Goal: Task Accomplishment & Management: Use online tool/utility

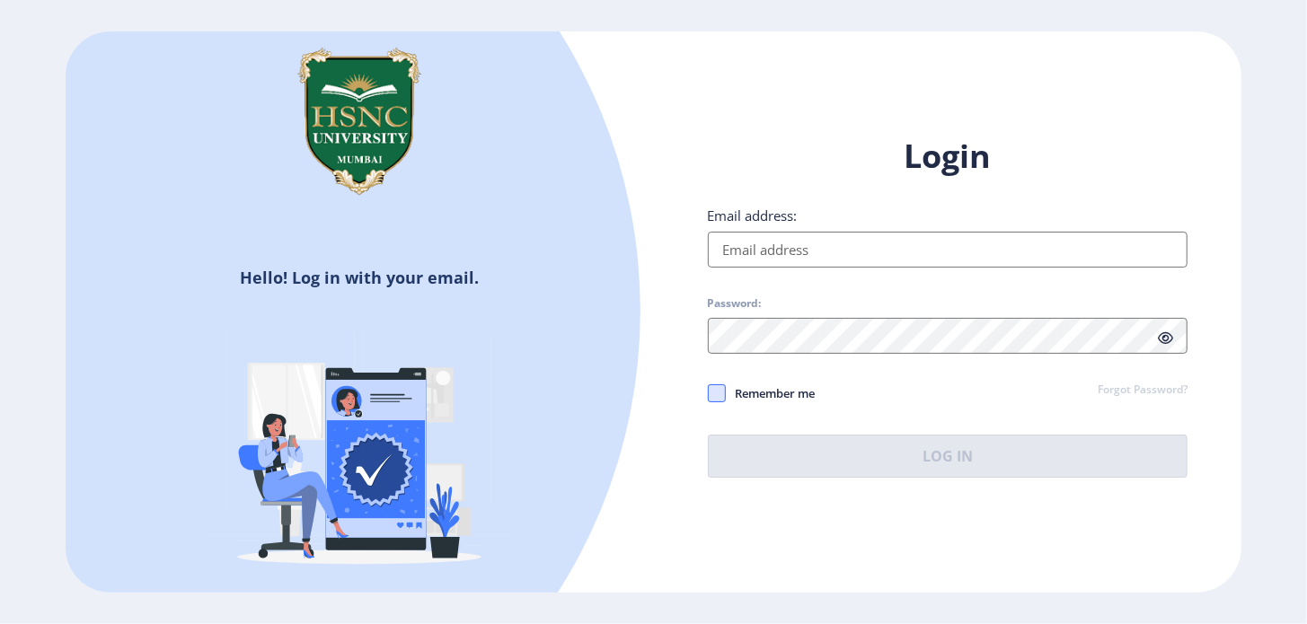
type input "[EMAIL_ADDRESS][DOMAIN_NAME]"
click at [720, 391] on span at bounding box center [717, 393] width 18 height 18
click at [709, 393] on input "Remember me" at bounding box center [708, 393] width 1 height 1
checkbox input "true"
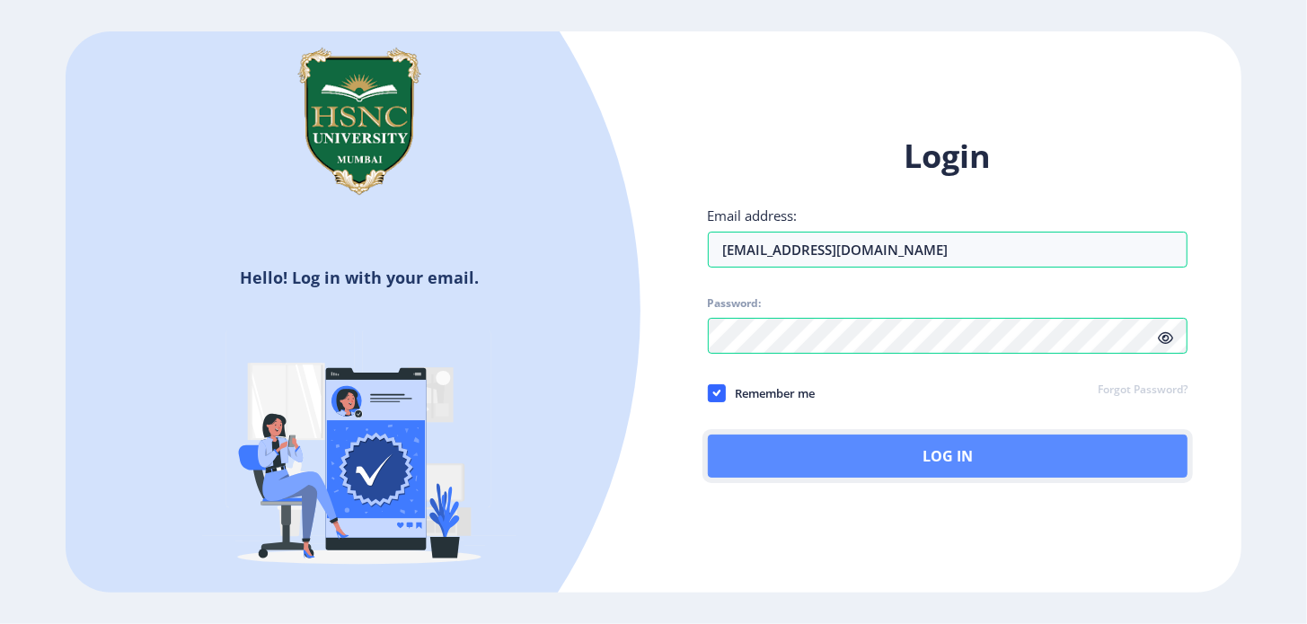
click at [896, 457] on button "Log In" at bounding box center [948, 456] width 481 height 43
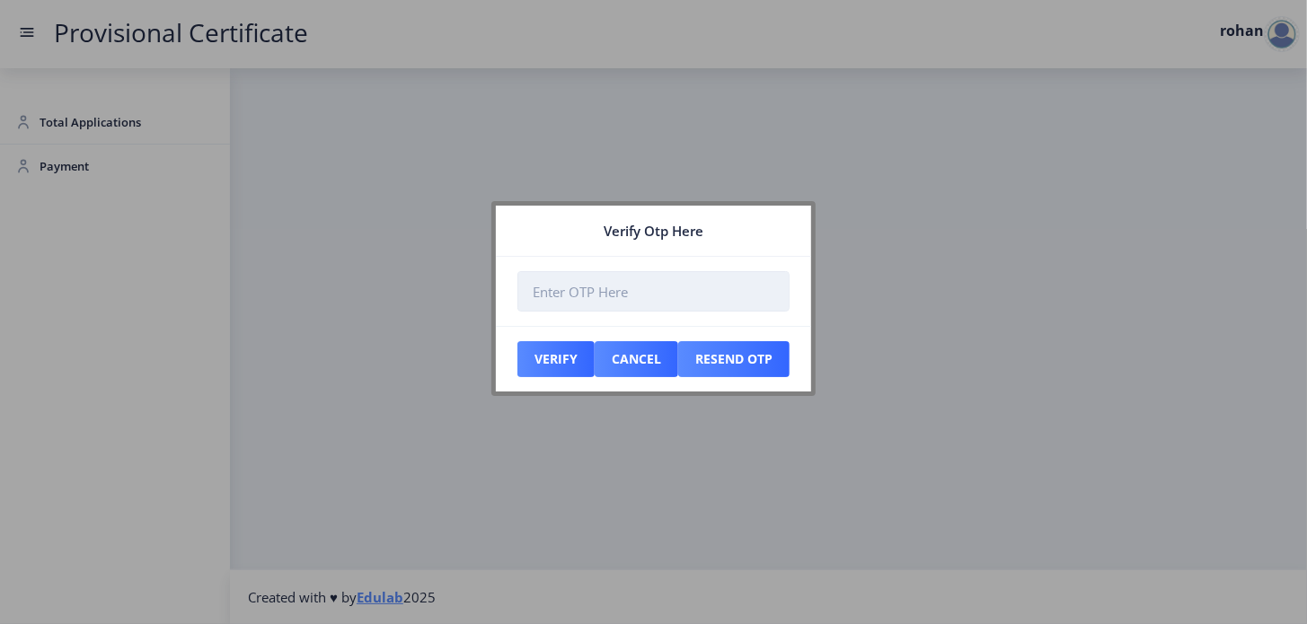
click at [543, 293] on input "number" at bounding box center [653, 291] width 272 height 40
type input "161500"
click at [561, 362] on button "Verify" at bounding box center [555, 359] width 77 height 36
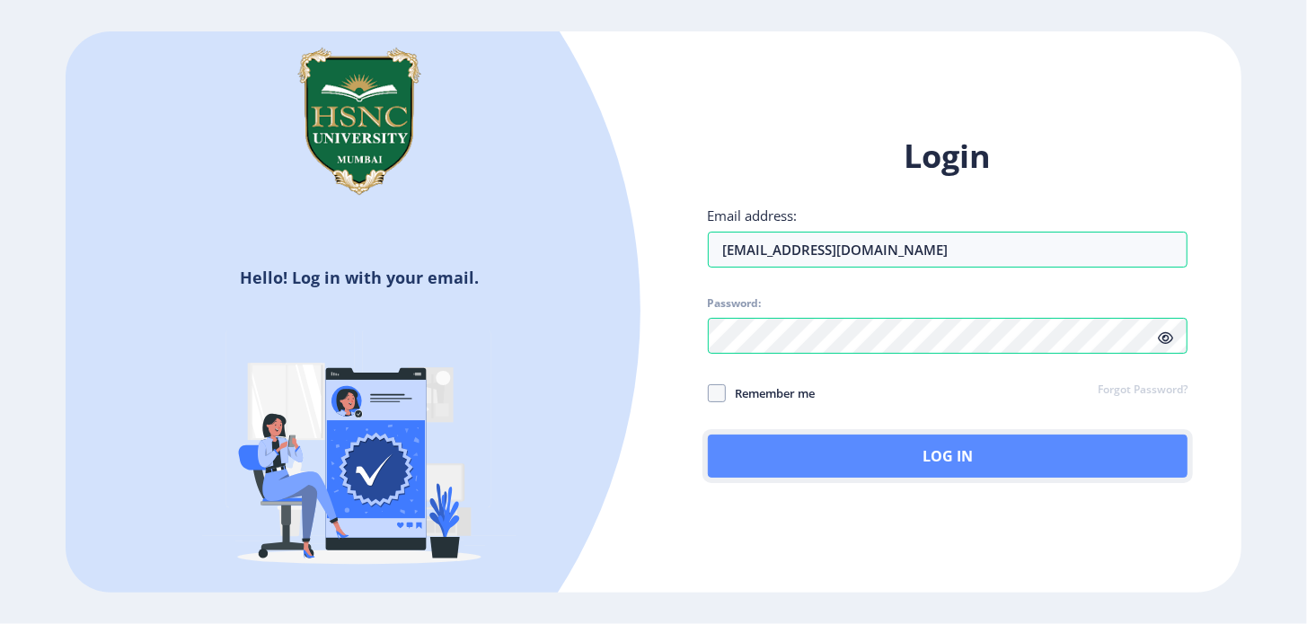
click at [918, 460] on button "Log In" at bounding box center [948, 456] width 481 height 43
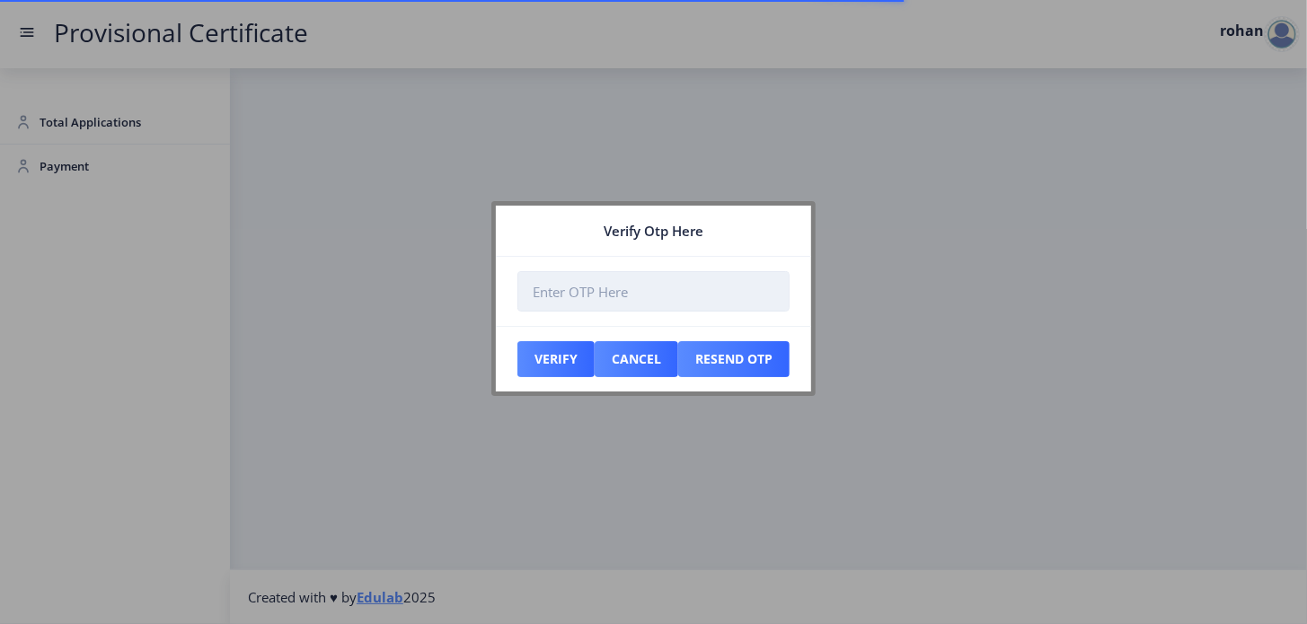
click at [569, 297] on input "number" at bounding box center [653, 291] width 272 height 40
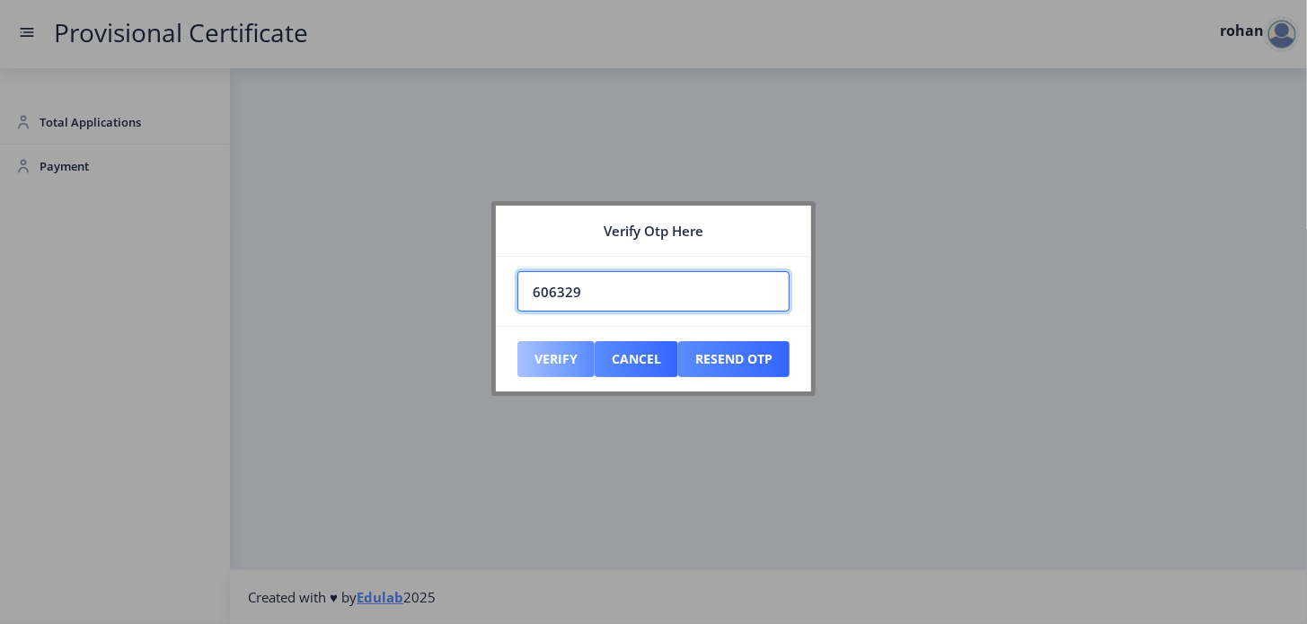
type input "606329"
click at [558, 357] on button "Verify" at bounding box center [555, 359] width 77 height 36
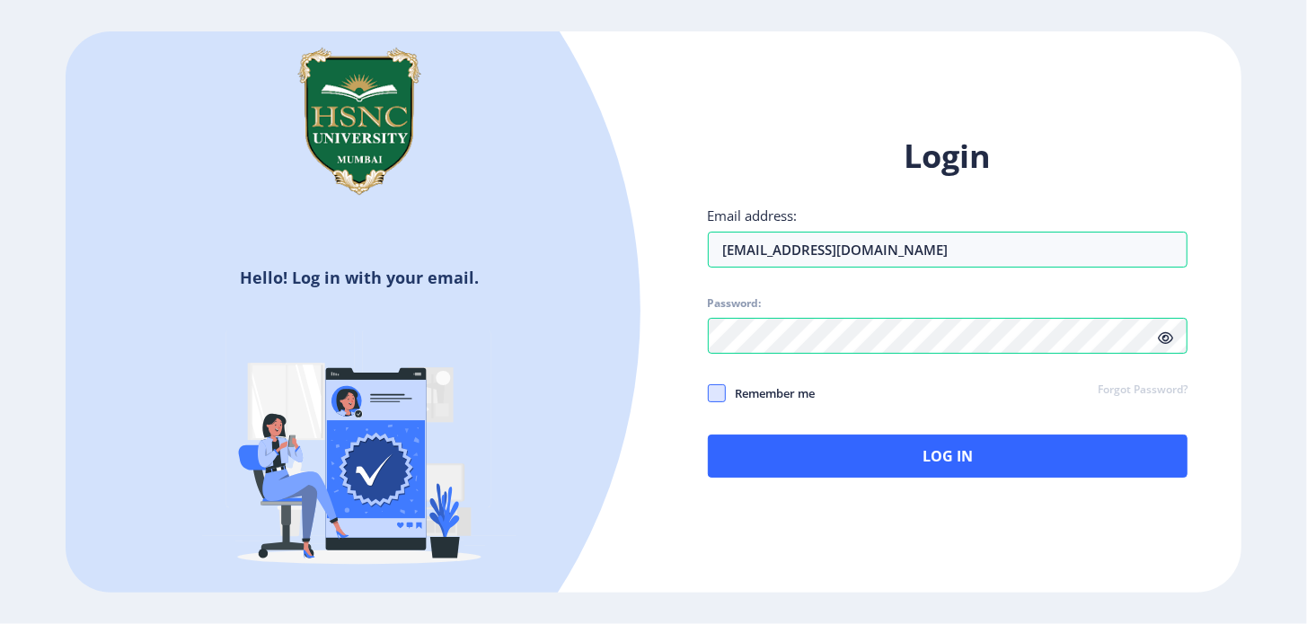
click at [721, 393] on span at bounding box center [717, 393] width 18 height 18
click at [709, 393] on input "Remember me" at bounding box center [708, 393] width 1 height 1
checkbox input "true"
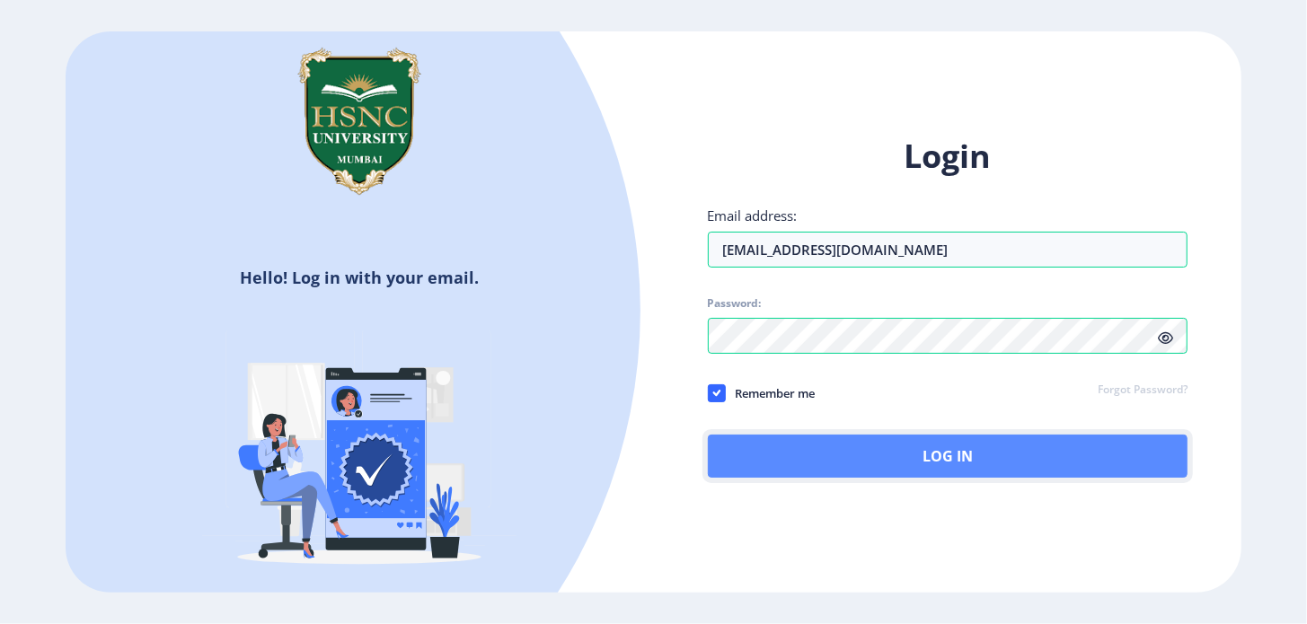
click at [941, 457] on button "Log In" at bounding box center [948, 456] width 481 height 43
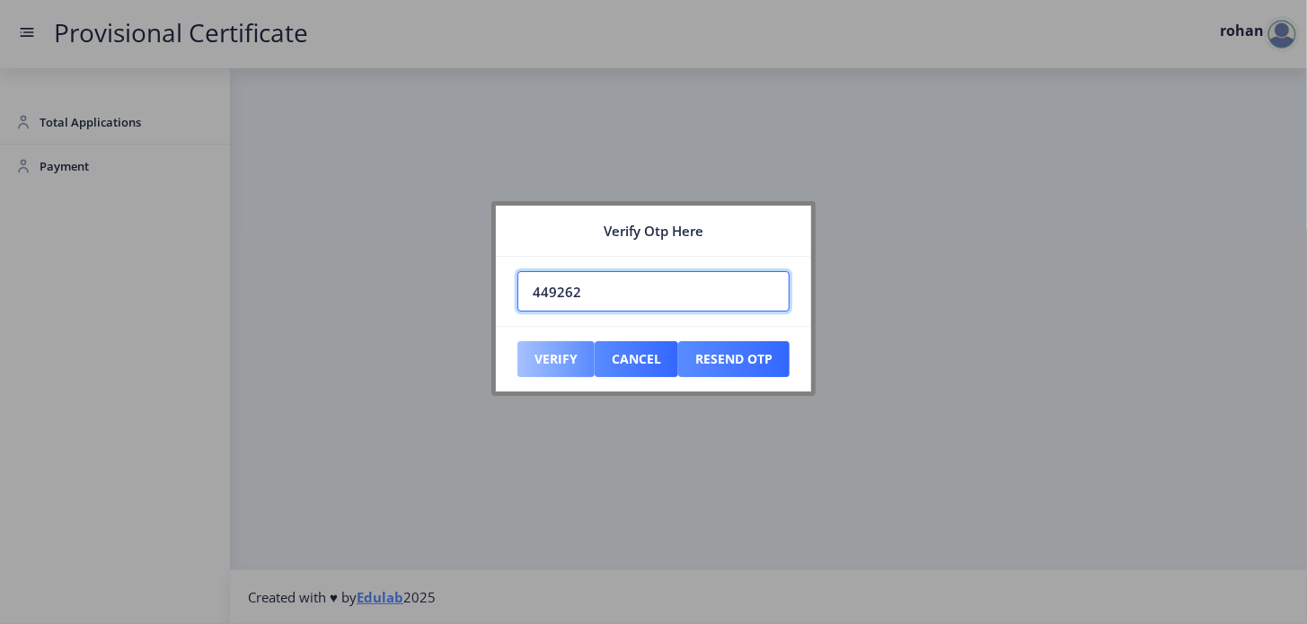
type input "449262"
click at [552, 358] on button "Verify" at bounding box center [555, 359] width 77 height 36
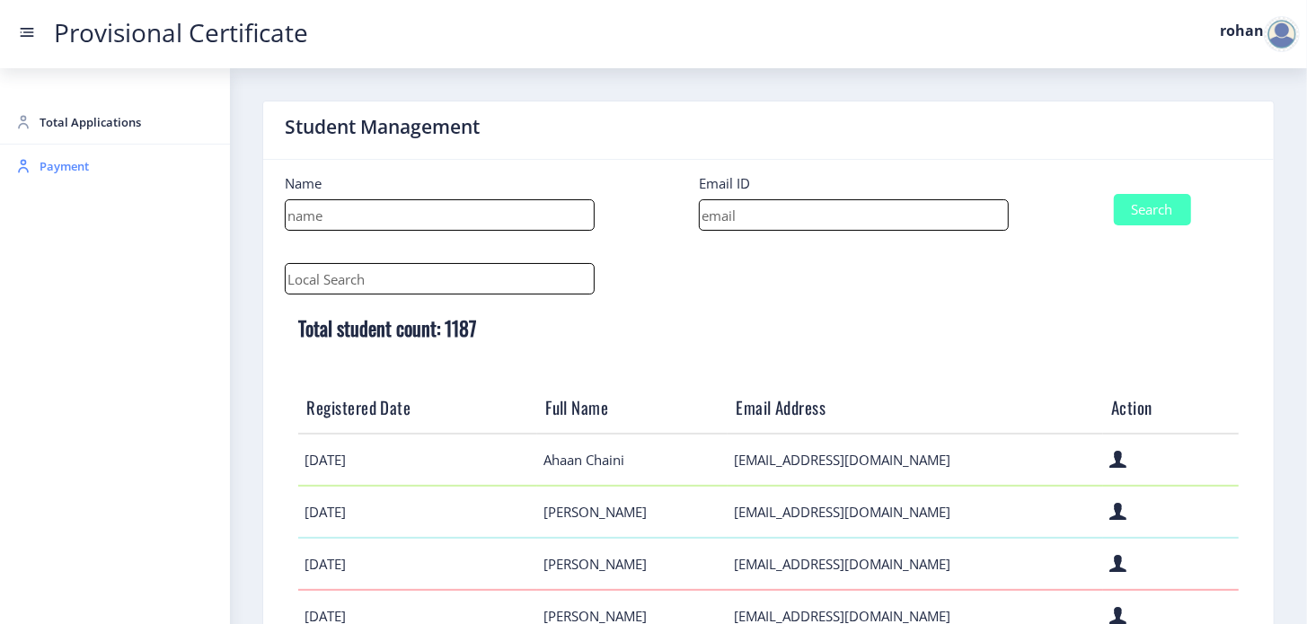
click at [70, 164] on span "Payment" at bounding box center [128, 166] width 176 height 22
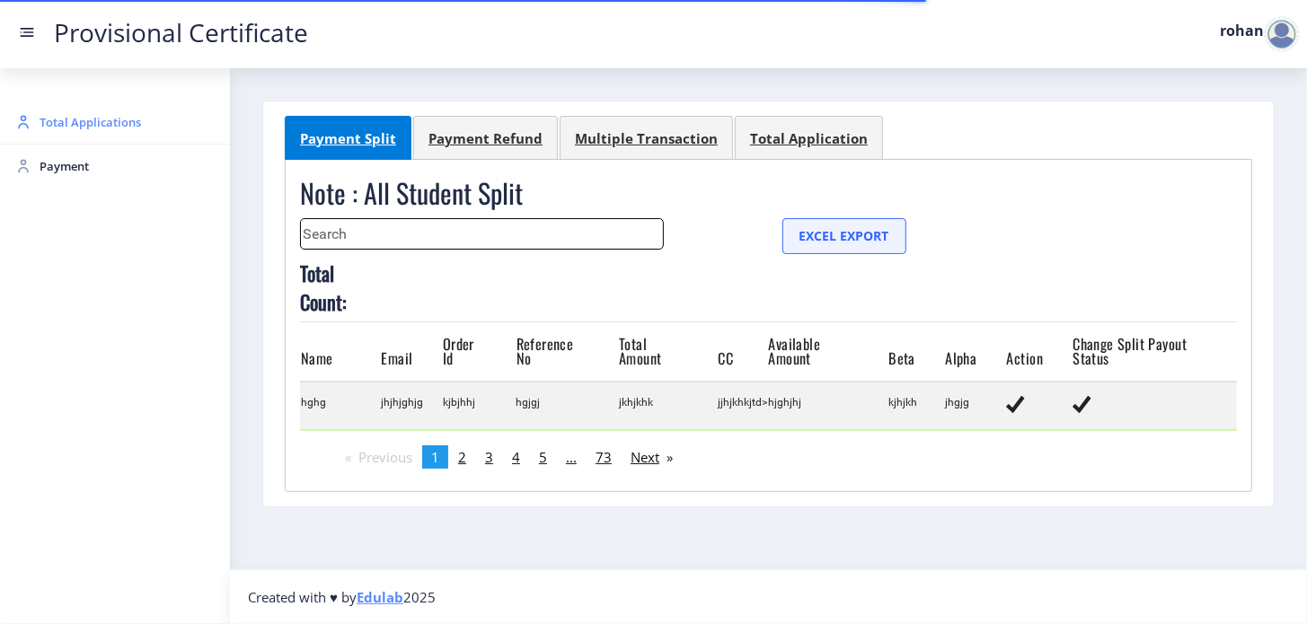
click at [58, 119] on span "Total Applications" at bounding box center [128, 122] width 176 height 22
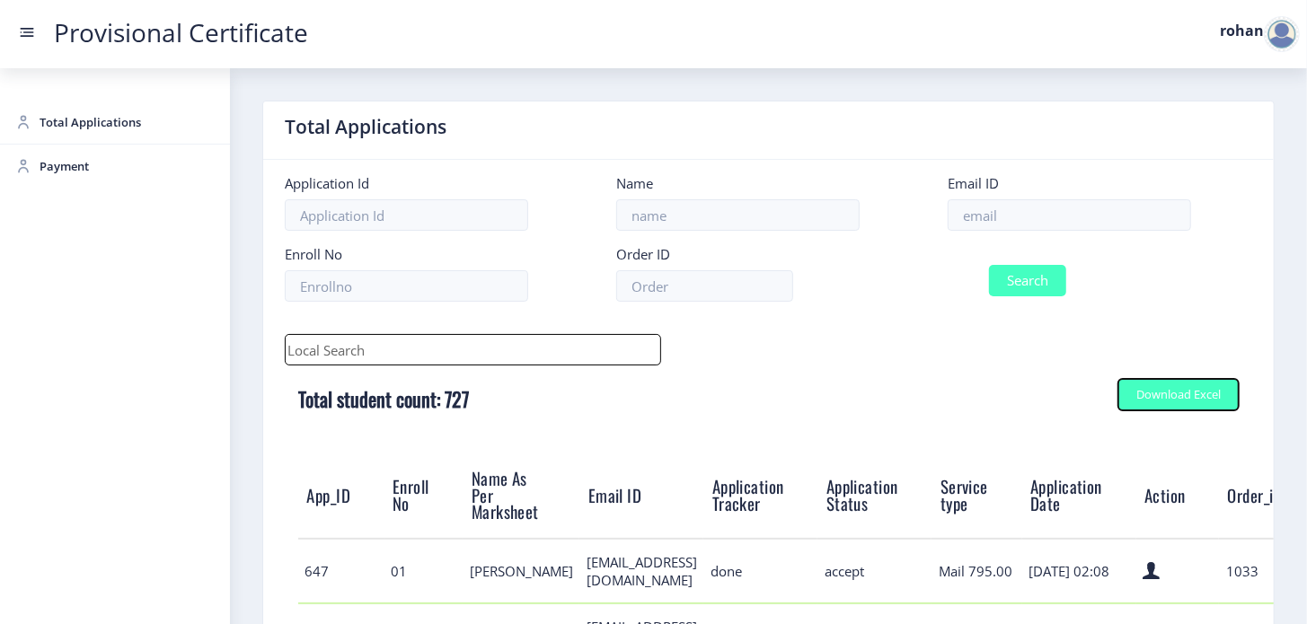
click at [1153, 397] on div "Download Excel" at bounding box center [1178, 394] width 84 height 13
